Goal: Task Accomplishment & Management: Use online tool/utility

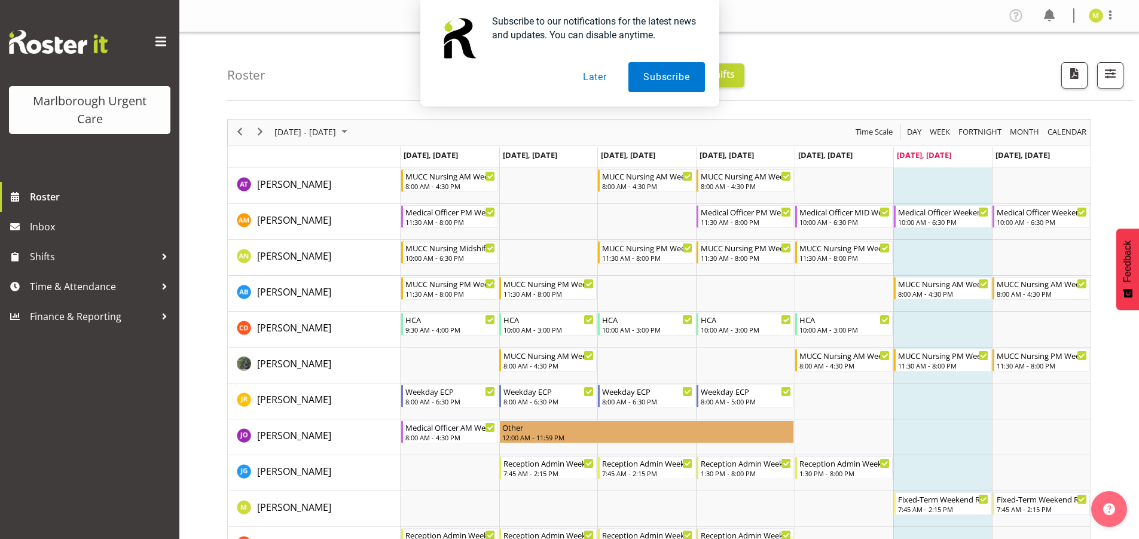
click at [596, 73] on button "Later" at bounding box center [595, 77] width 54 height 30
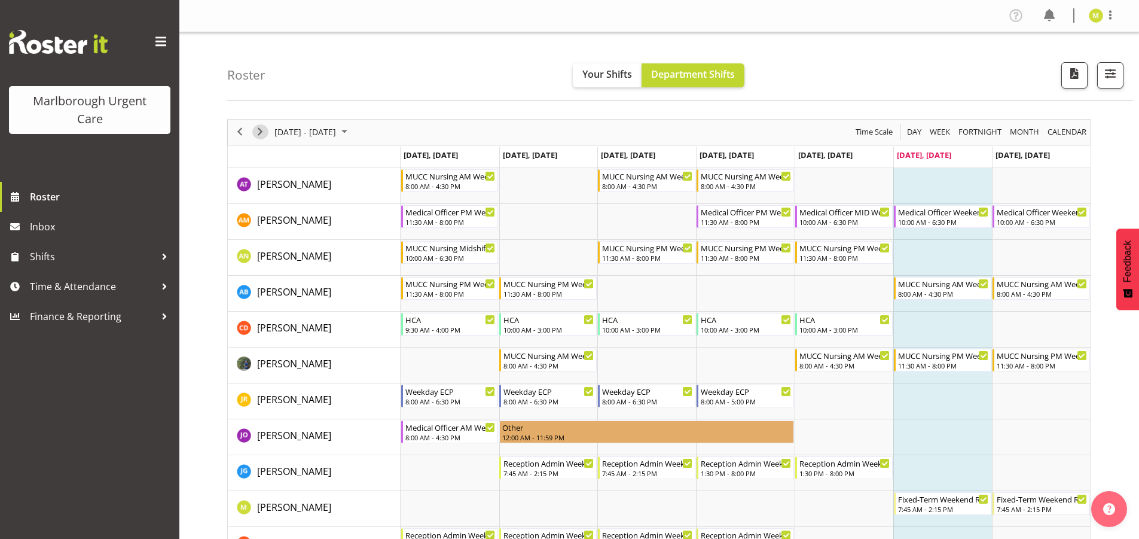
click at [256, 135] on span "Next" at bounding box center [260, 131] width 14 height 15
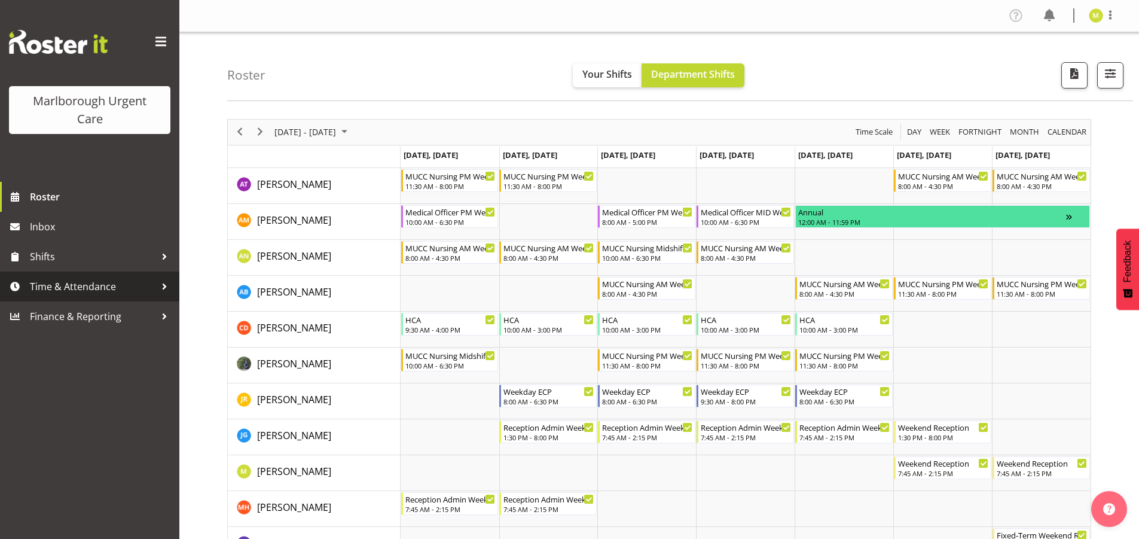
click at [72, 288] on span "Time & Attendance" at bounding box center [93, 287] width 126 height 18
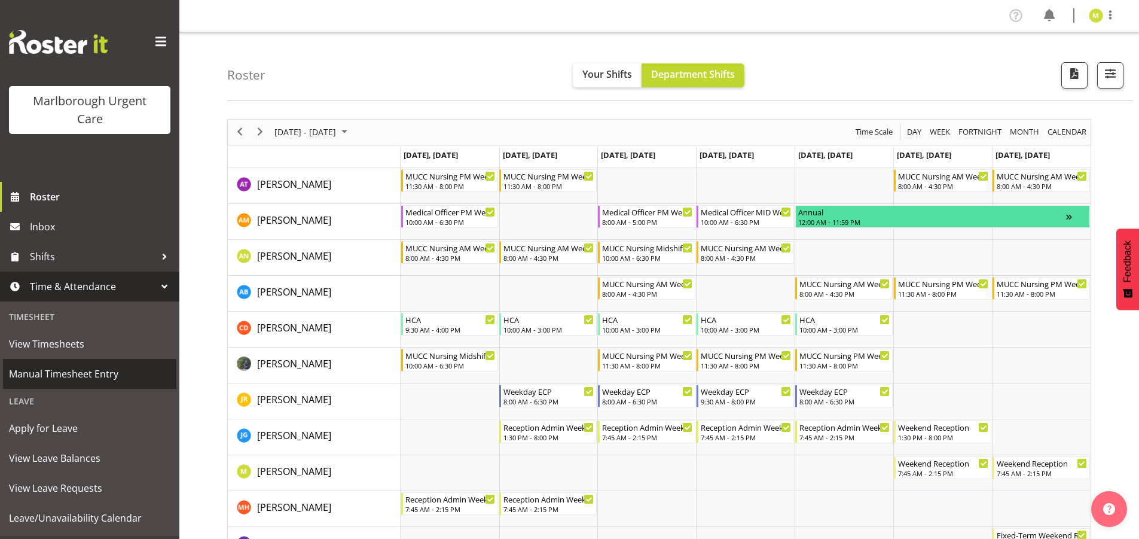
click at [48, 371] on span "Manual Timesheet Entry" at bounding box center [89, 374] width 161 height 18
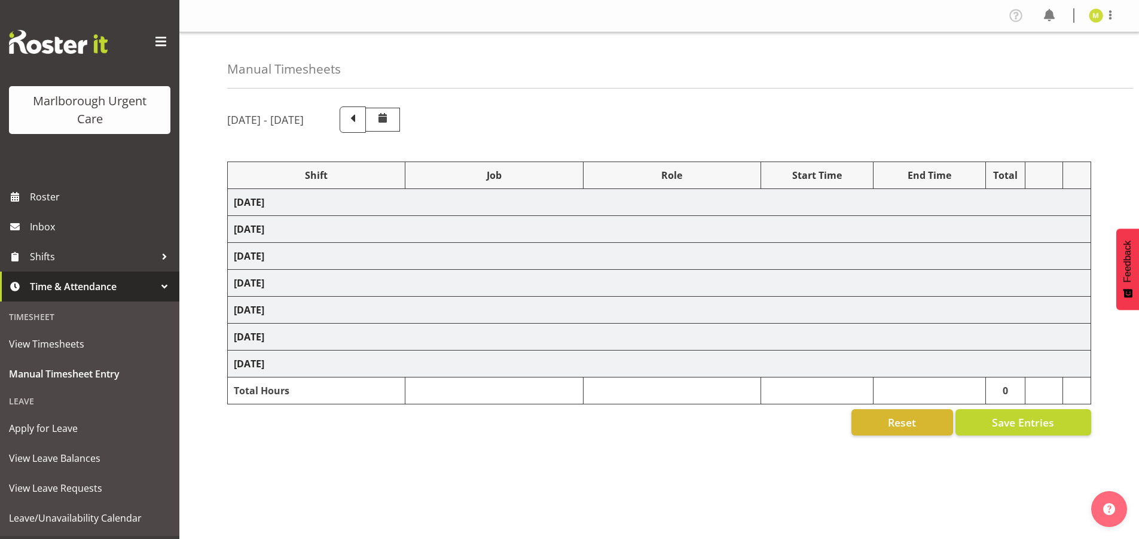
select select "80766"
select select "1563"
select select "80766"
select select "1563"
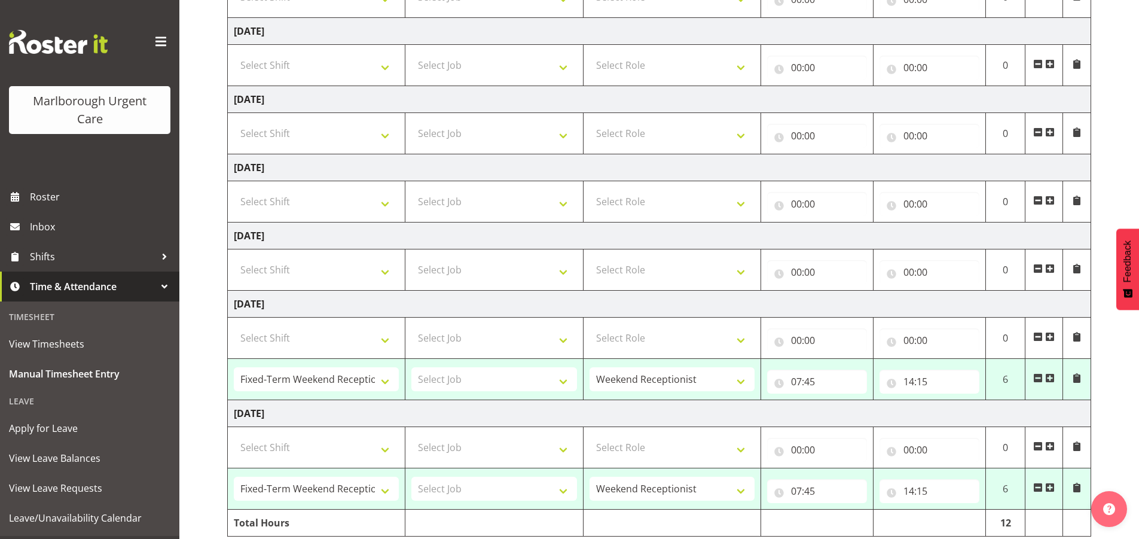
scroll to position [286, 0]
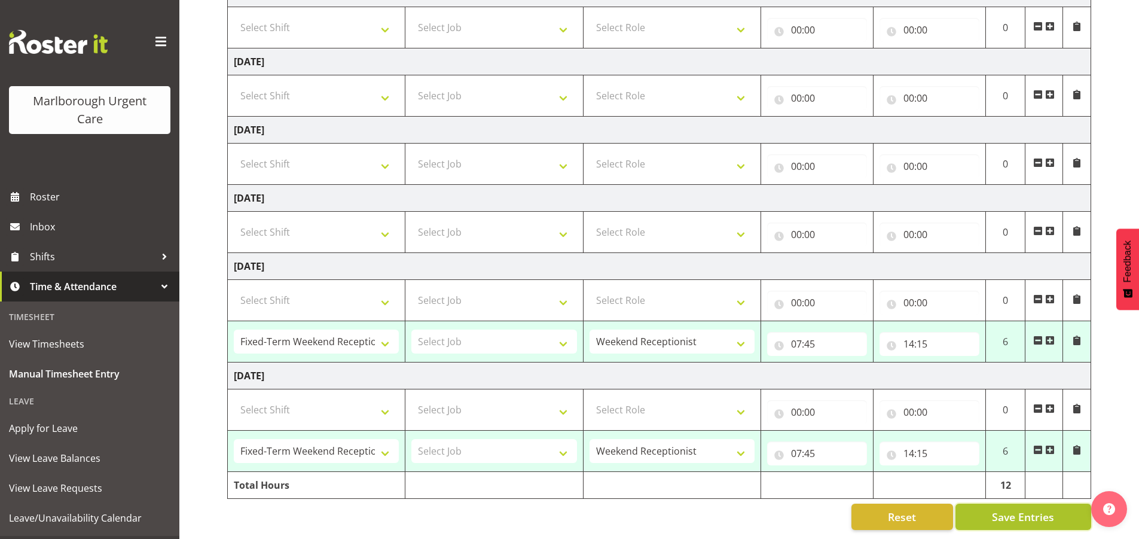
click at [1018, 509] on span "Save Entries" at bounding box center [1023, 517] width 62 height 16
select select "80766"
select select "1563"
type input "07:45"
type input "14:15"
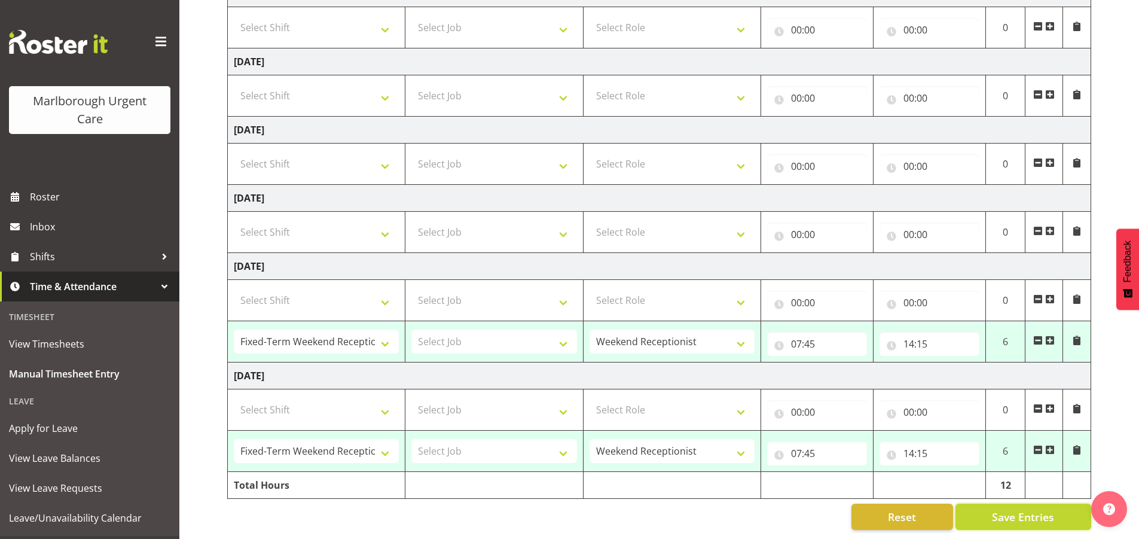
select select "80766"
select select "1563"
type input "07:45"
type input "14:15"
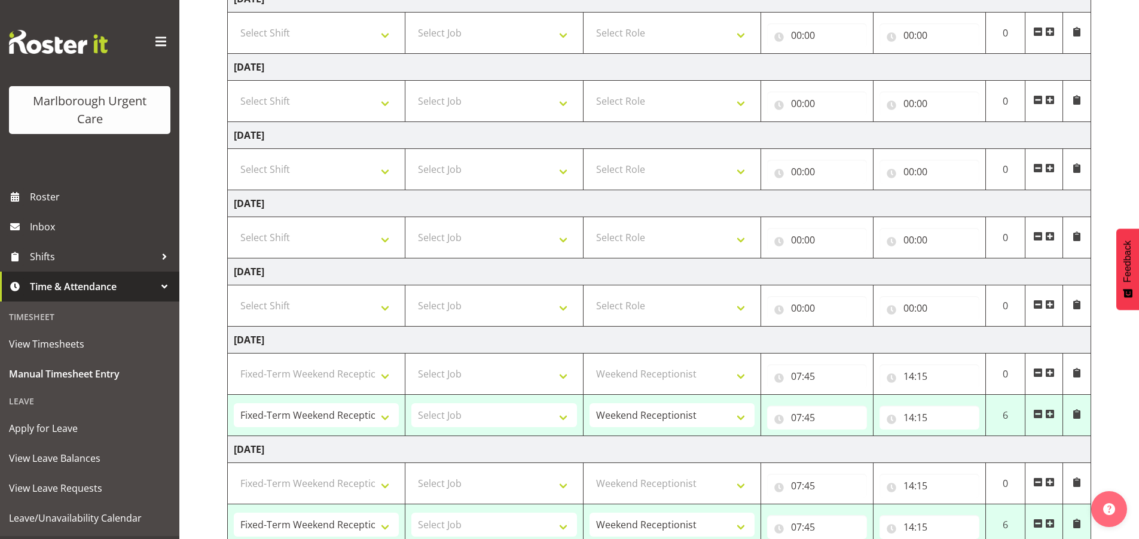
select select "80766"
select select "1563"
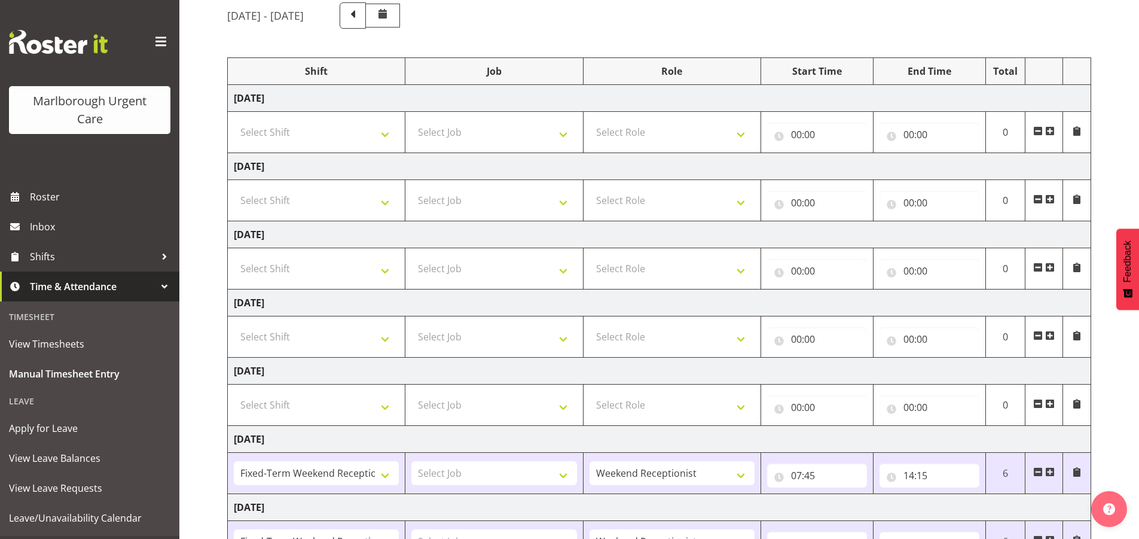
scroll to position [0, 0]
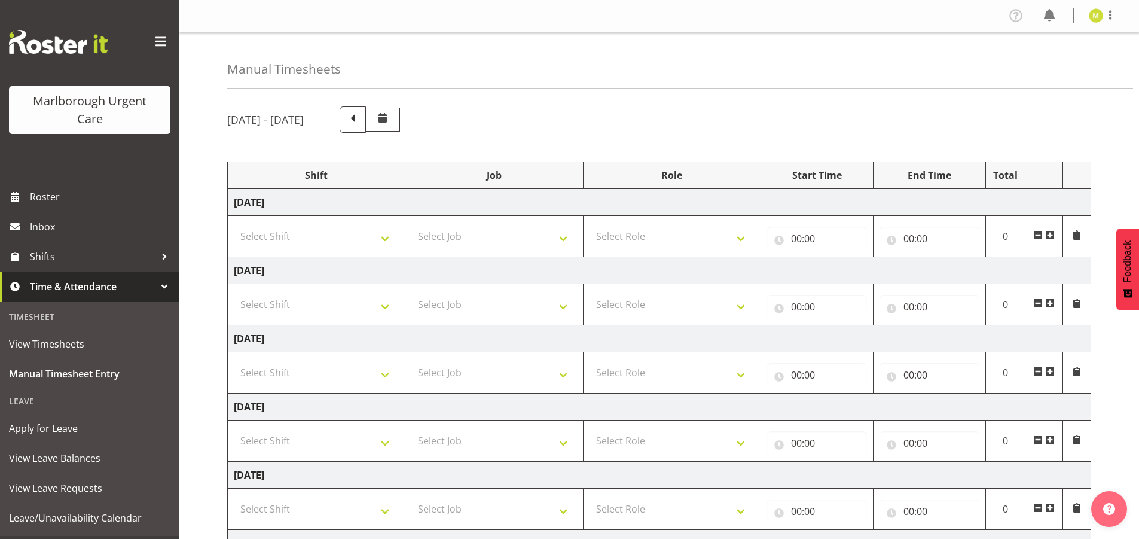
drag, startPoint x: 1114, startPoint y: 16, endPoint x: 1109, endPoint y: 51, distance: 35.6
click at [1113, 16] on span at bounding box center [1111, 15] width 14 height 14
click at [1063, 73] on link "Log Out" at bounding box center [1060, 63] width 115 height 22
